Goal: Task Accomplishment & Management: Manage account settings

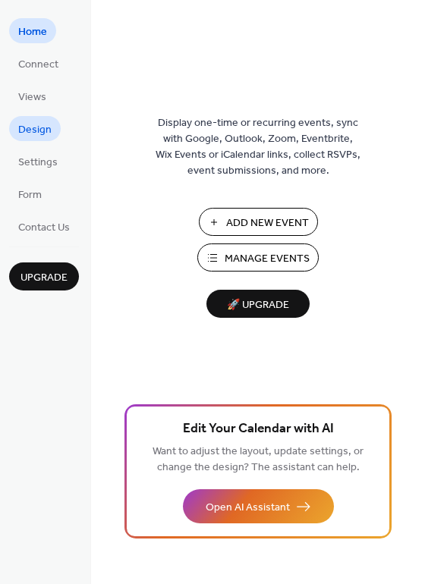
click at [42, 135] on span "Design" at bounding box center [34, 130] width 33 height 16
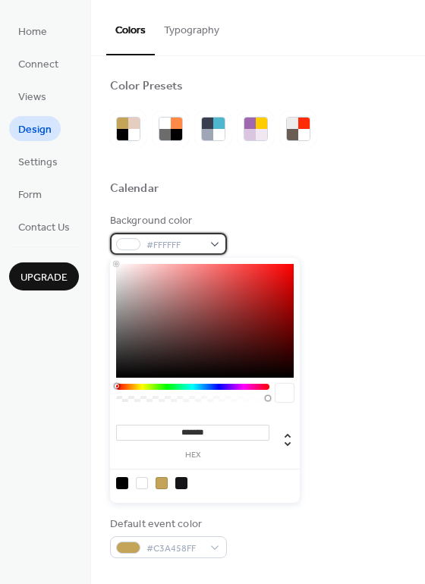
click at [189, 246] on span "#FFFFFF" at bounding box center [174, 245] width 56 height 16
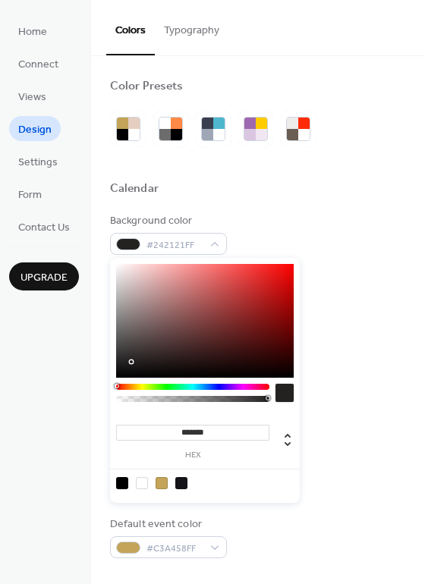
type input "*******"
drag, startPoint x: 135, startPoint y: 353, endPoint x: 114, endPoint y: 387, distance: 40.2
click at [114, 387] on div "******* hex" at bounding box center [205, 380] width 190 height 245
click at [271, 237] on div "Background color #000000FF" at bounding box center [258, 234] width 296 height 42
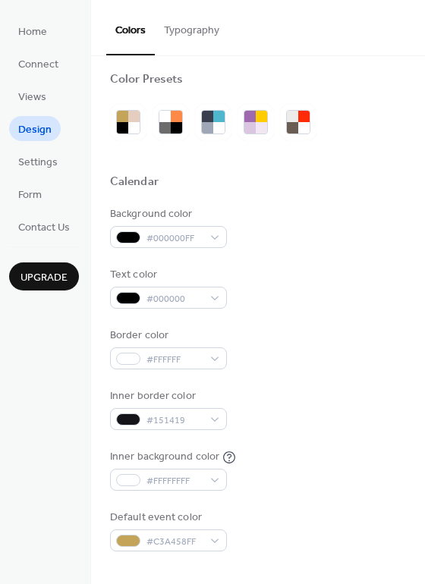
scroll to position [24, 0]
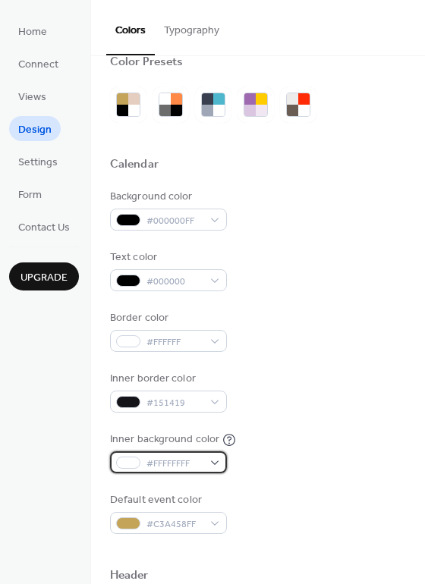
click at [135, 459] on div at bounding box center [128, 462] width 24 height 12
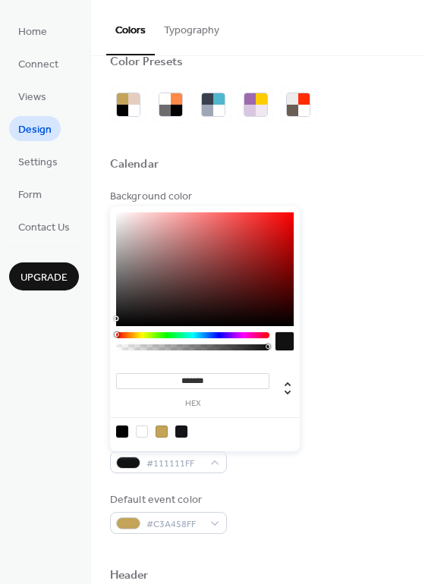
type input "*******"
drag, startPoint x: 139, startPoint y: 249, endPoint x: 106, endPoint y: 335, distance: 92.4
click at [106, 335] on body "Home Connect Views Design Settings Form Contact Us Upgrade Design Upgrade Color…" at bounding box center [212, 292] width 425 height 584
click at [337, 429] on div "Background color #000000FF Text color #000000 Border color #FFFFFF Inner border…" at bounding box center [258, 361] width 296 height 345
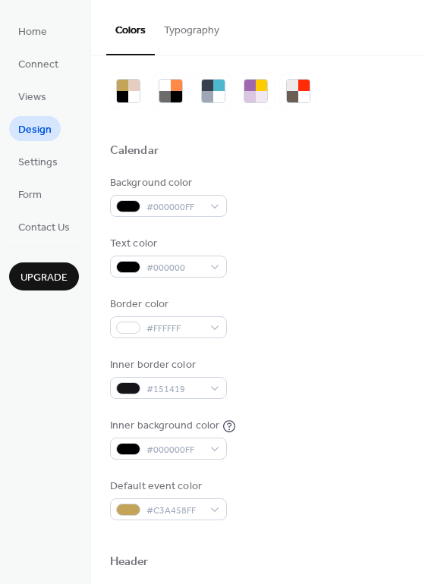
scroll to position [0, 0]
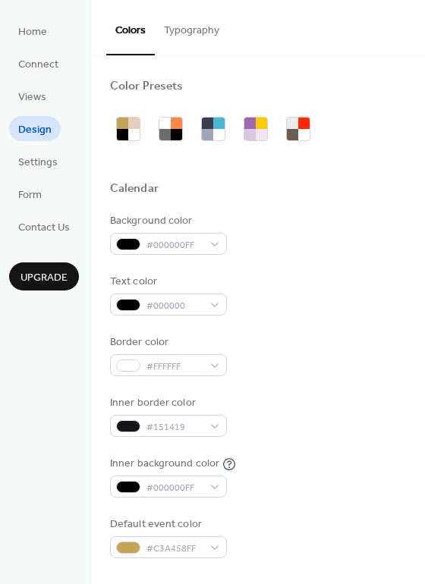
click at [190, 26] on button "Typography" at bounding box center [192, 27] width 74 height 54
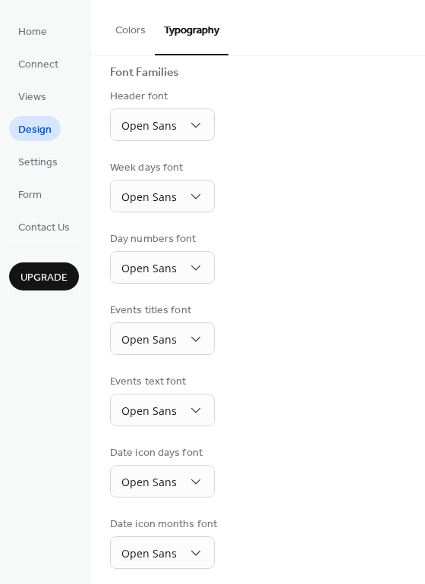
scroll to position [111, 0]
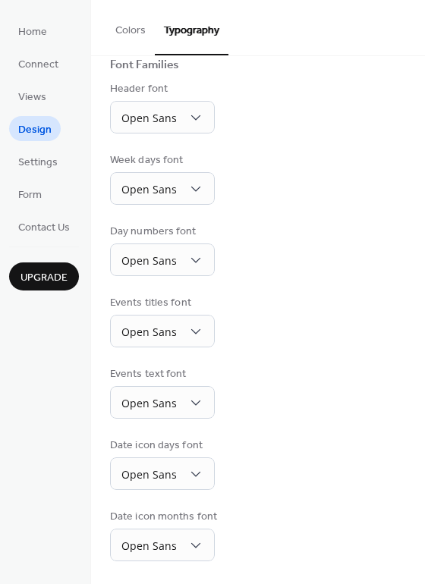
click at [127, 32] on button "Colors" at bounding box center [130, 27] width 49 height 54
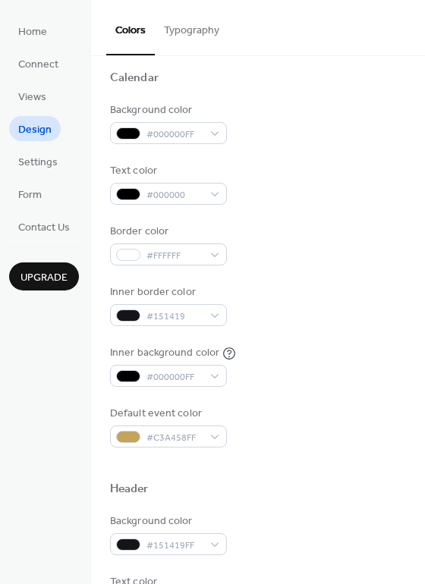
click at [299, 243] on div "Border color #FFFFFF" at bounding box center [258, 245] width 296 height 42
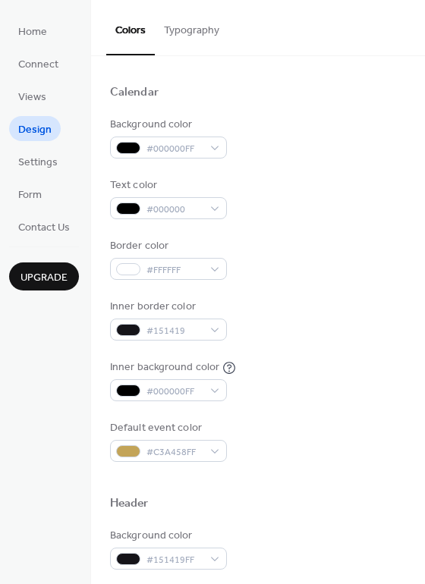
scroll to position [91, 0]
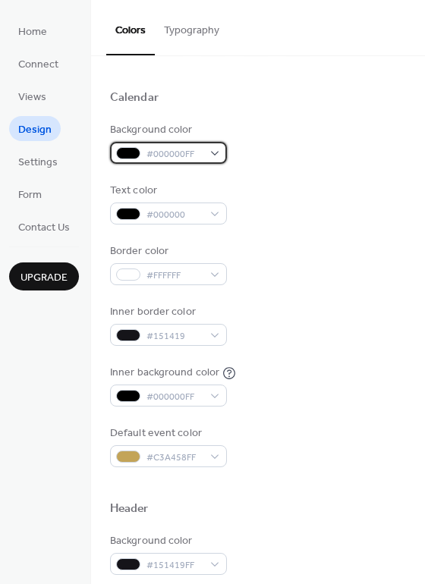
click at [145, 147] on div "#000000FF" at bounding box center [168, 153] width 117 height 22
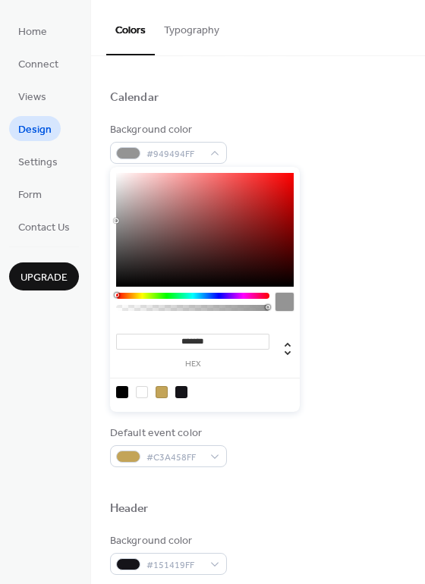
type input "*******"
drag, startPoint x: 133, startPoint y: 267, endPoint x: 111, endPoint y: 217, distance: 54.7
click at [111, 217] on div "******* hex" at bounding box center [205, 289] width 190 height 245
click at [304, 102] on div "Calendar" at bounding box center [258, 100] width 296 height 20
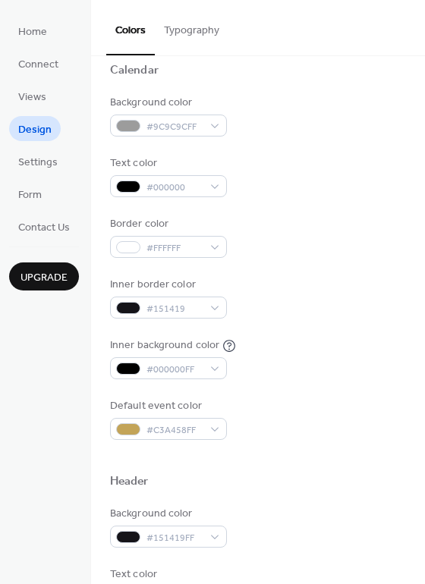
scroll to position [120, 0]
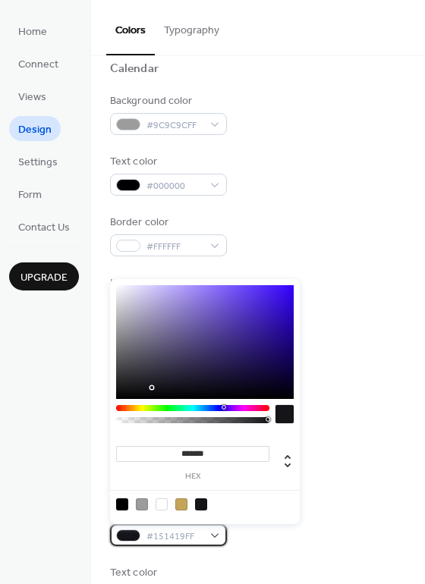
click at [128, 533] on div at bounding box center [128, 535] width 24 height 12
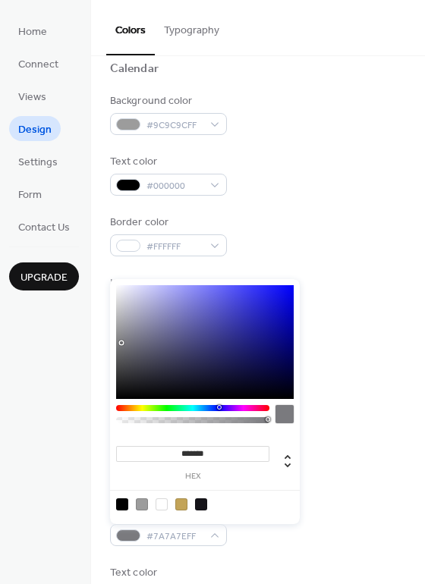
type input "*******"
drag, startPoint x: 148, startPoint y: 384, endPoint x: 89, endPoint y: 264, distance: 133.6
click at [89, 264] on body "Home Connect Views Design Settings Form Contact Us Upgrade Design Upgrade Color…" at bounding box center [212, 292] width 425 height 584
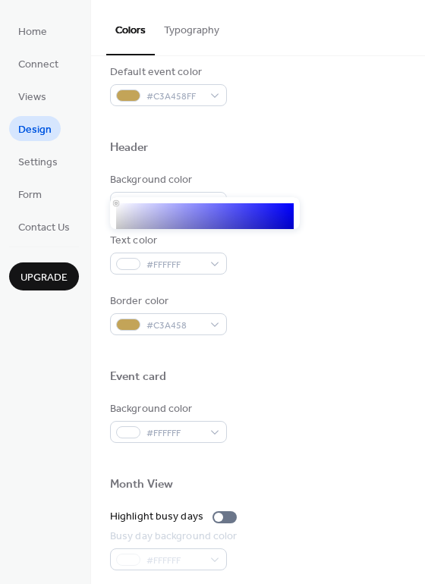
scroll to position [488, 0]
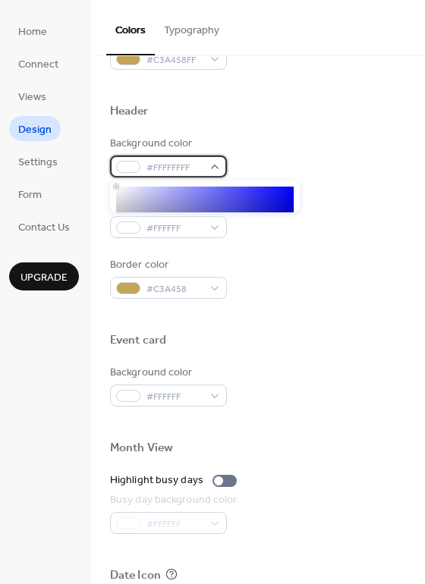
click at [120, 167] on div at bounding box center [128, 167] width 24 height 12
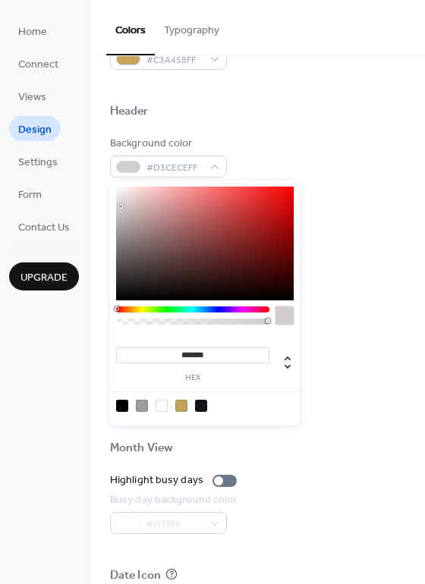
type input "*******"
drag, startPoint x: 124, startPoint y: 191, endPoint x: 92, endPoint y: 375, distance: 186.2
click at [92, 375] on body "Home Connect Views Design Settings Form Contact Us Upgrade Design Upgrade Color…" at bounding box center [212, 292] width 425 height 584
click at [349, 243] on div "Background color #000000FF Text color #FFFFFF Border color #C3A458" at bounding box center [258, 217] width 296 height 163
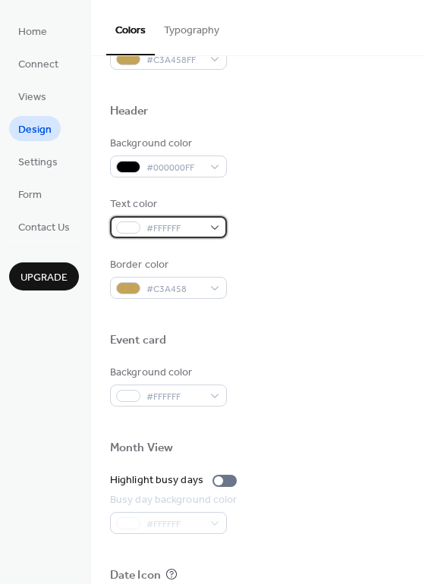
click at [128, 228] on div at bounding box center [128, 227] width 24 height 12
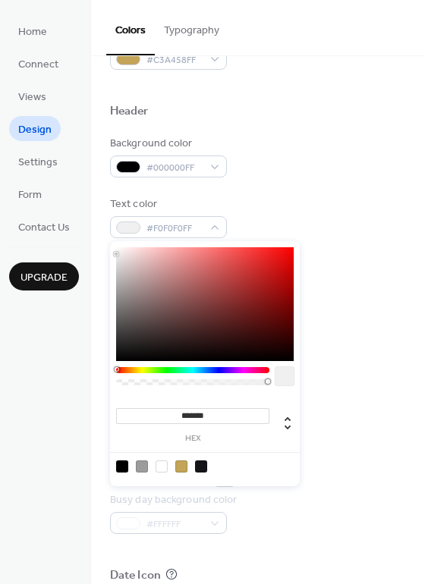
type input "*******"
drag, startPoint x: 124, startPoint y: 263, endPoint x: 90, endPoint y: 228, distance: 48.8
click at [90, 228] on body "Home Connect Views Design Settings Form Contact Us Upgrade Design Upgrade Color…" at bounding box center [212, 292] width 425 height 584
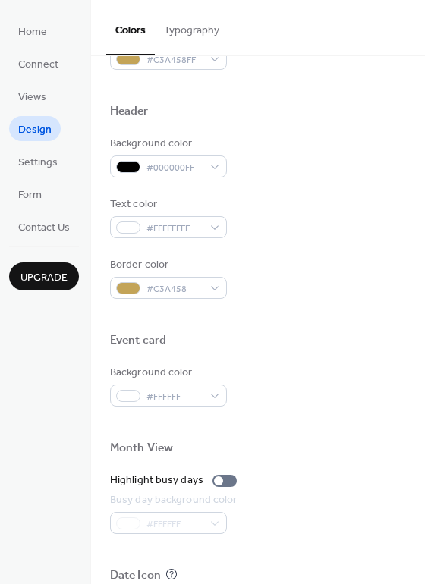
click at [306, 223] on div "Text color #FFFFFFFF" at bounding box center [258, 217] width 296 height 42
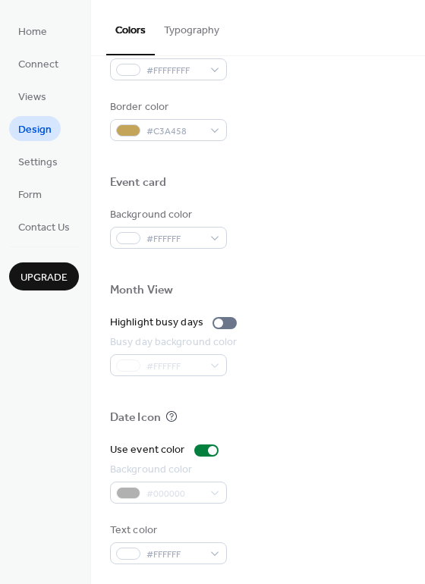
scroll to position [649, 0]
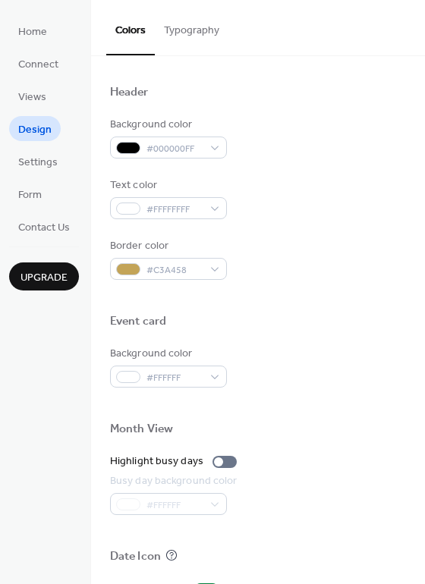
click at [313, 402] on div at bounding box center [258, 404] width 296 height 34
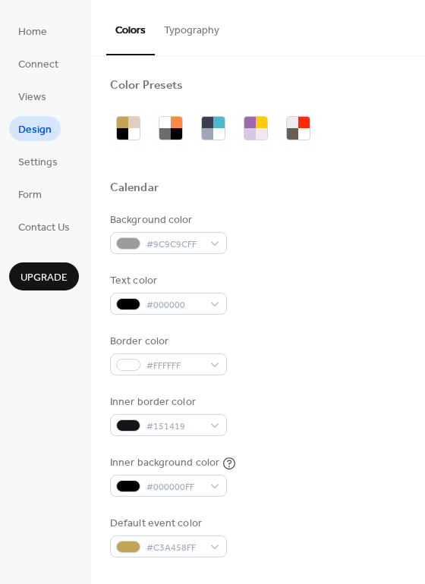
scroll to position [0, 0]
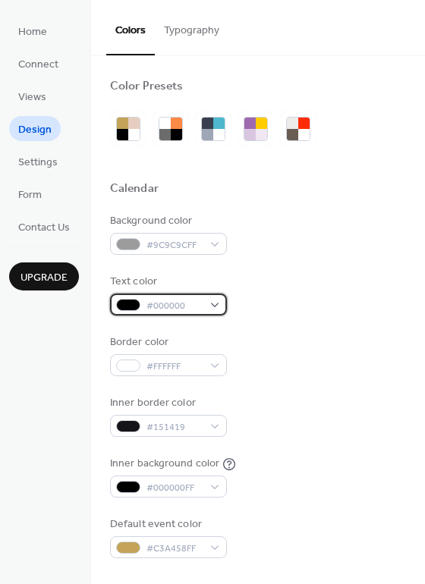
click at [155, 298] on span "#000000" at bounding box center [174, 306] width 56 height 16
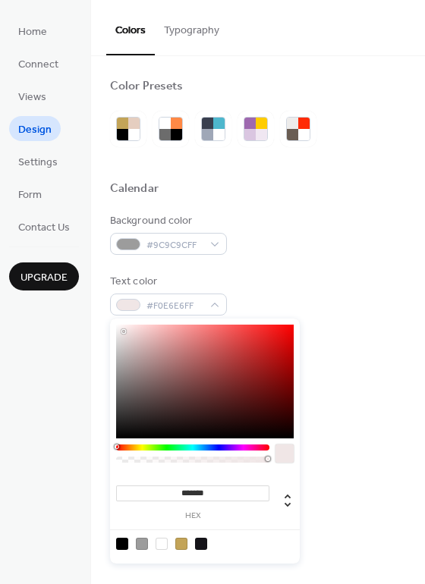
type input "*******"
drag, startPoint x: 140, startPoint y: 337, endPoint x: 105, endPoint y: 321, distance: 38.0
click at [105, 321] on body "Home Connect Views Design Settings Form Contact Us Upgrade Design Upgrade Color…" at bounding box center [212, 292] width 425 height 584
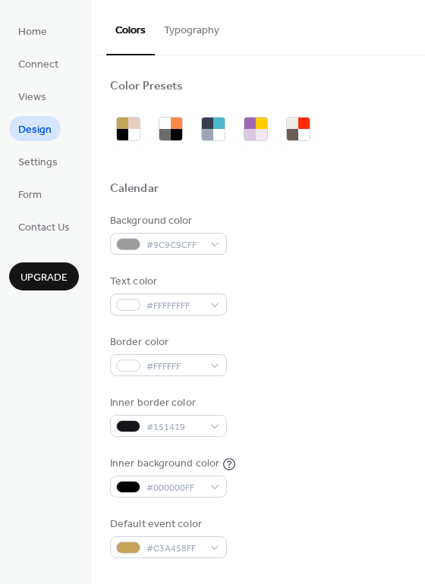
click at [340, 237] on div "Background color #9C9C9CFF" at bounding box center [258, 234] width 296 height 42
click at [146, 241] on span "#9C9C9CFF" at bounding box center [174, 245] width 56 height 16
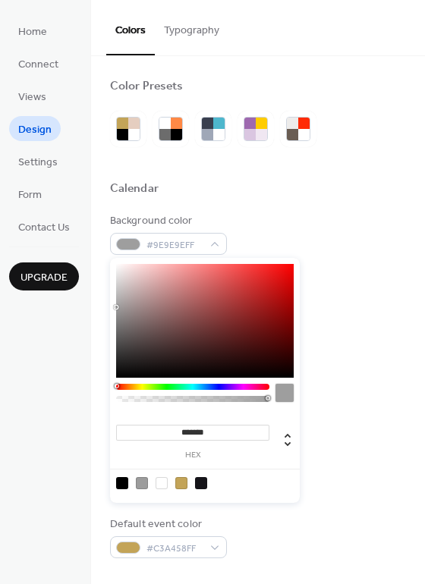
drag, startPoint x: 128, startPoint y: 290, endPoint x: 116, endPoint y: 307, distance: 20.6
click at [116, 307] on div at bounding box center [204, 321] width 177 height 114
type input "*******"
drag, startPoint x: 118, startPoint y: 305, endPoint x: 92, endPoint y: 408, distance: 106.3
click at [92, 408] on body "Home Connect Views Design Settings Form Contact Us Upgrade Design Upgrade Color…" at bounding box center [212, 292] width 425 height 584
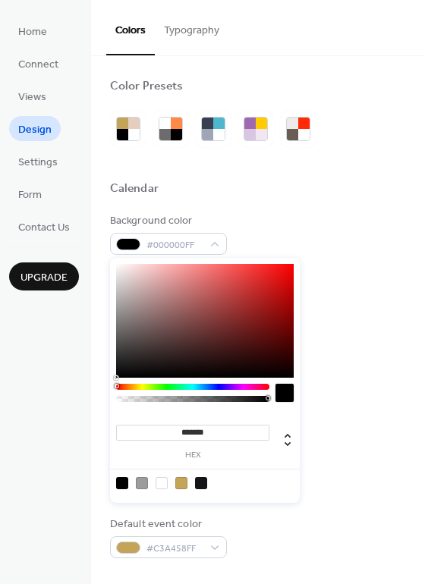
click at [336, 226] on div "Background color #000000FF" at bounding box center [258, 234] width 296 height 42
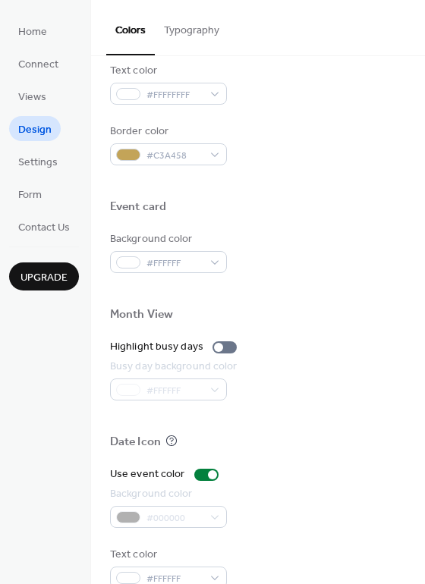
scroll to position [649, 0]
